Goal: Task Accomplishment & Management: Use online tool/utility

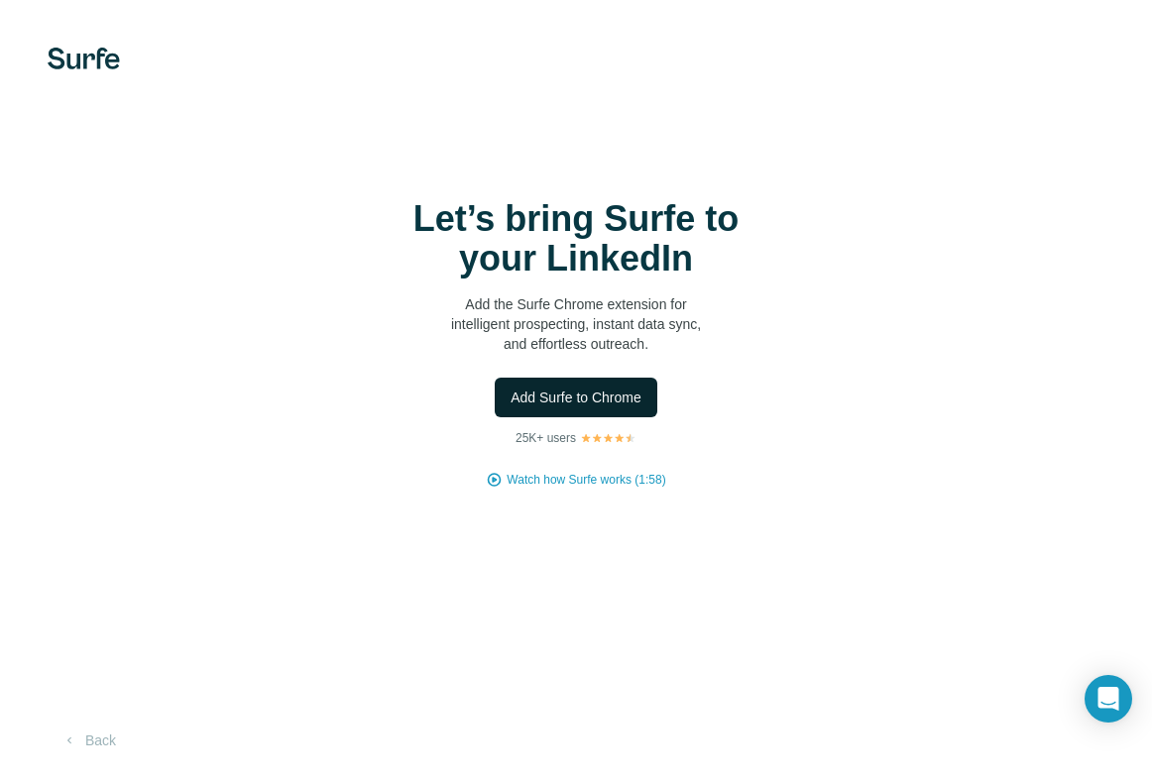
click at [542, 379] on button "Add Surfe to Chrome" at bounding box center [576, 398] width 163 height 40
click at [780, 105] on div "Let’s bring Surfe to your LinkedIn Add the Surfe Chrome extension for intellige…" at bounding box center [576, 391] width 1152 height 782
click at [576, 388] on span "Add Surfe to Chrome" at bounding box center [576, 398] width 131 height 20
